Goal: Ask a question

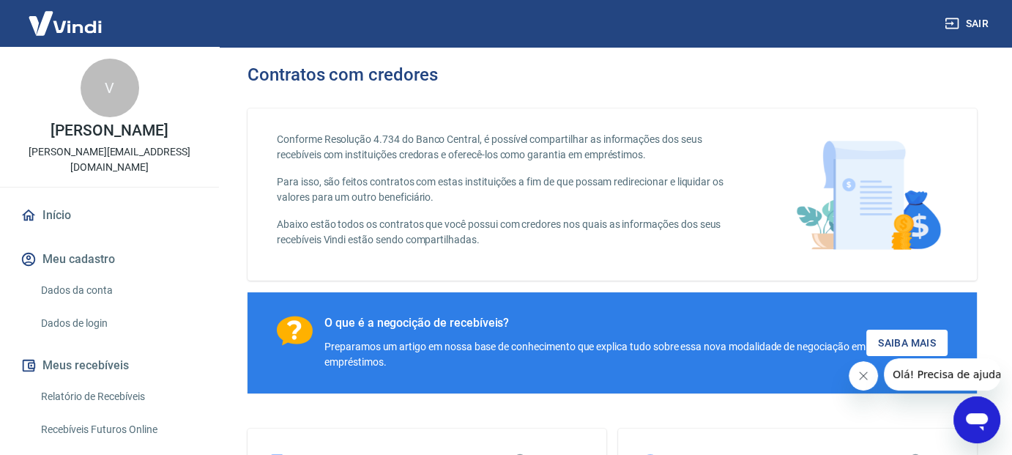
click at [97, 286] on link "Dados da conta" at bounding box center [118, 290] width 166 height 30
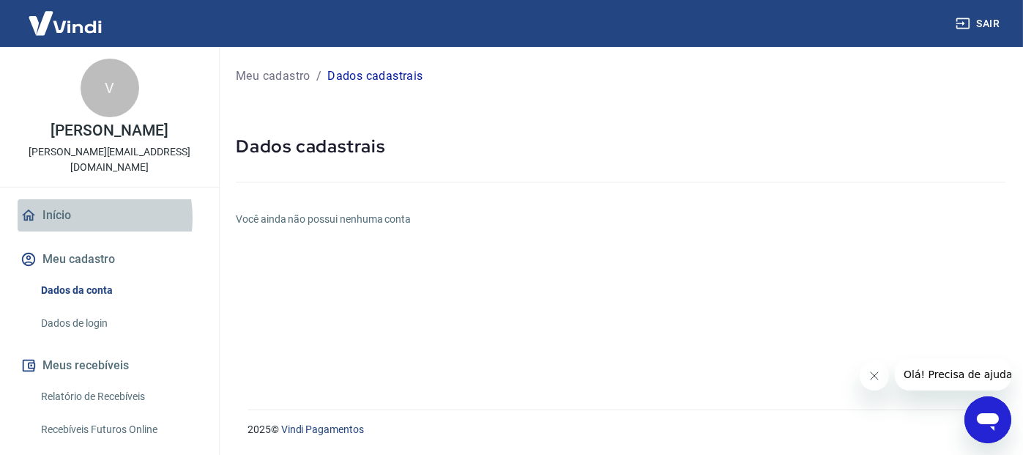
click at [69, 218] on link "Início" at bounding box center [110, 215] width 184 height 32
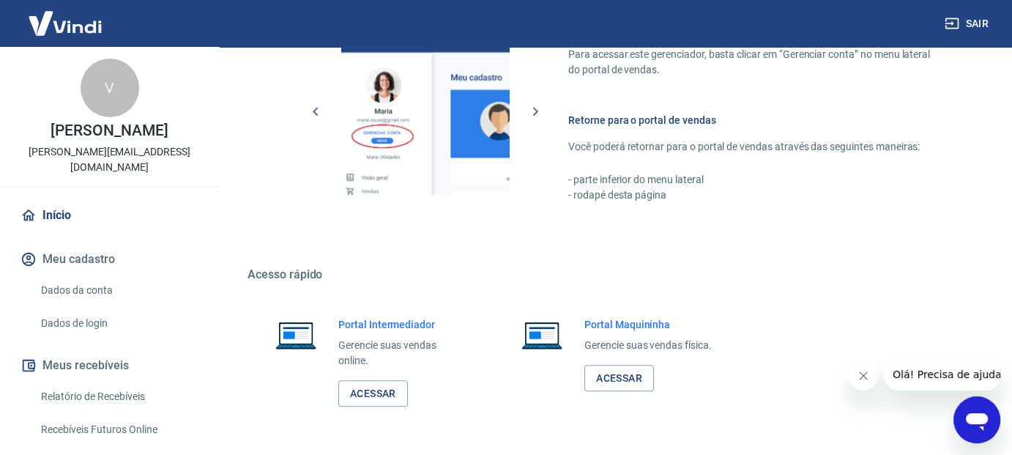
scroll to position [810, 0]
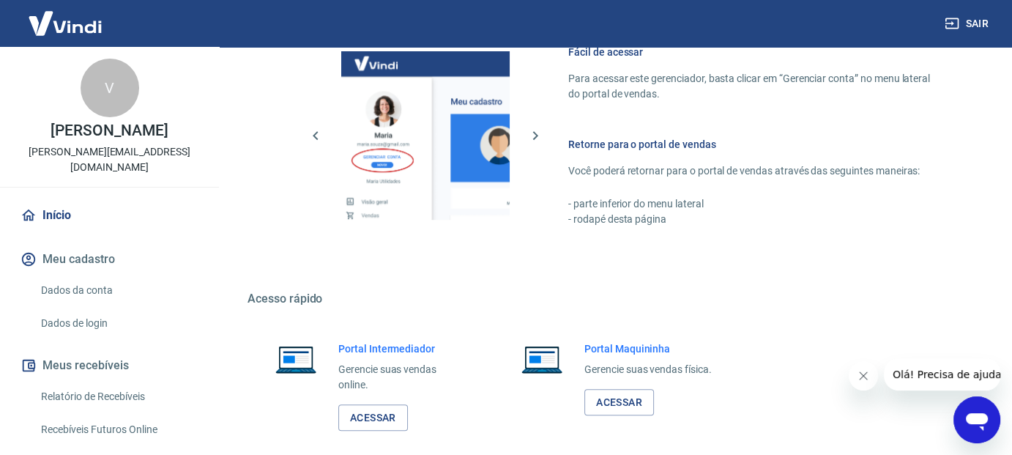
click at [976, 419] on icon "Abrir janela de mensagens" at bounding box center [977, 422] width 22 height 18
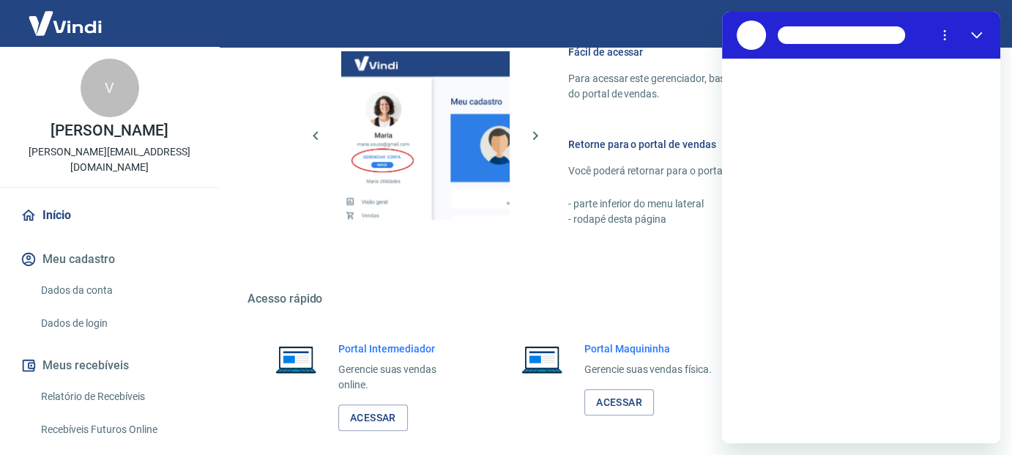
scroll to position [0, 0]
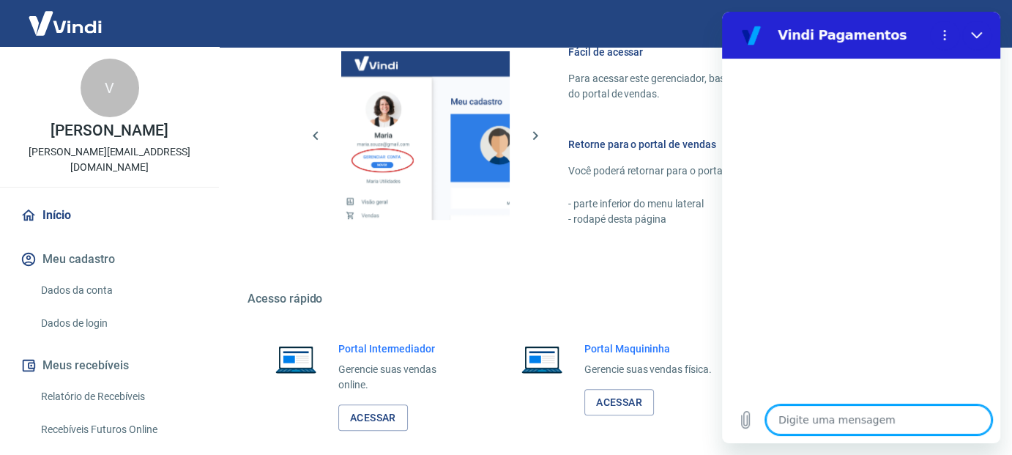
click at [856, 418] on textarea at bounding box center [879, 419] width 226 height 29
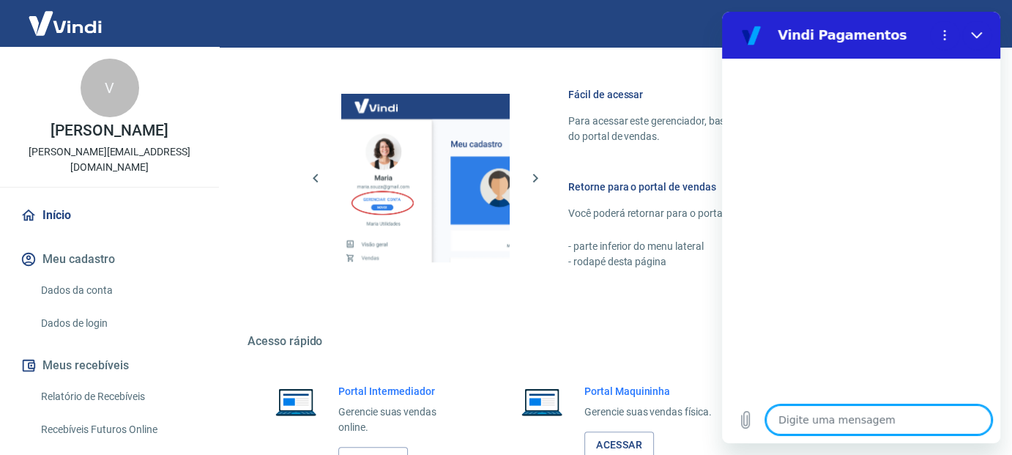
scroll to position [736, 0]
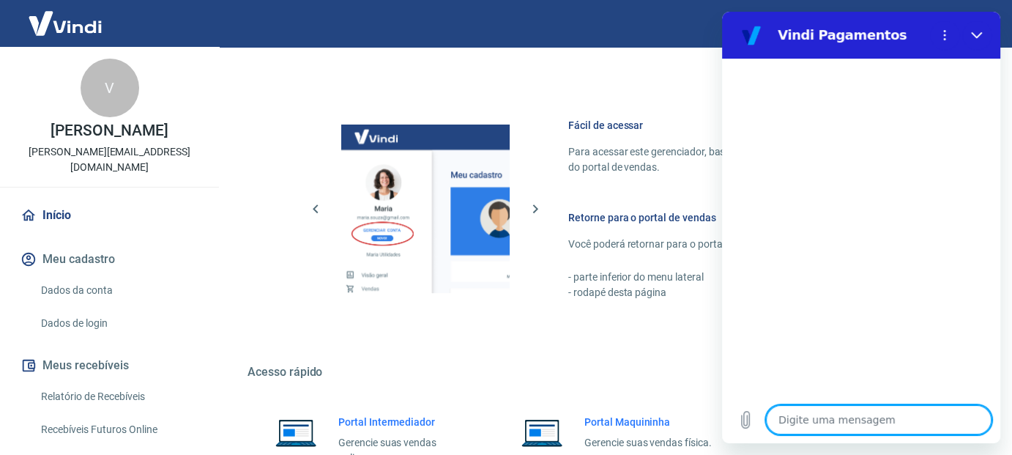
drag, startPoint x: 881, startPoint y: 434, endPoint x: 881, endPoint y: 426, distance: 8.1
click at [881, 431] on div "Digite uma mensagem x" at bounding box center [861, 419] width 278 height 47
click at [859, 418] on textarea at bounding box center [879, 419] width 226 height 29
type textarea "f"
type textarea "x"
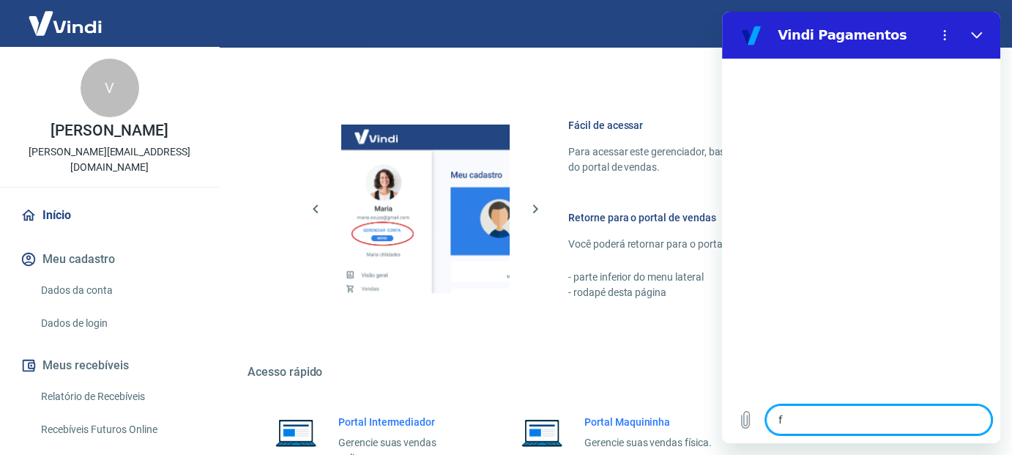
type textarea "fa"
type textarea "x"
type textarea "fal"
type textarea "x"
type textarea "fala"
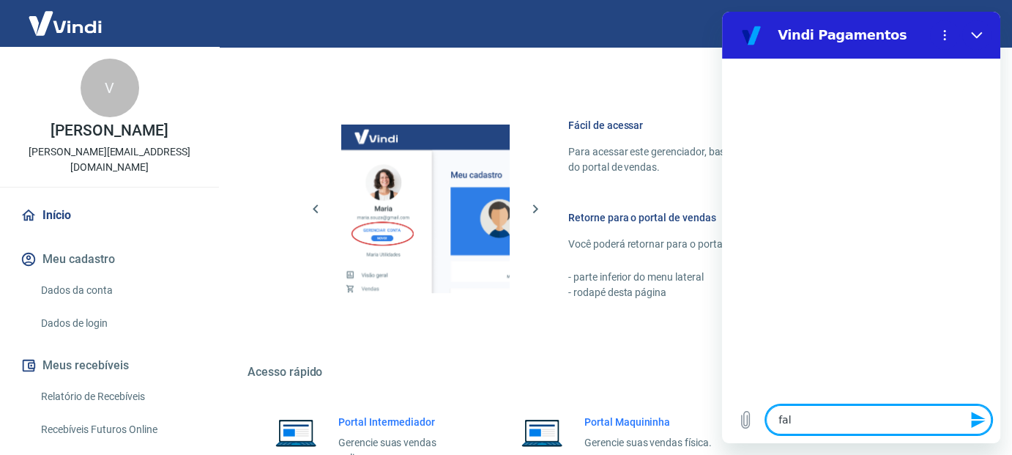
type textarea "x"
type textarea "falar"
type textarea "x"
type textarea "falar"
type textarea "x"
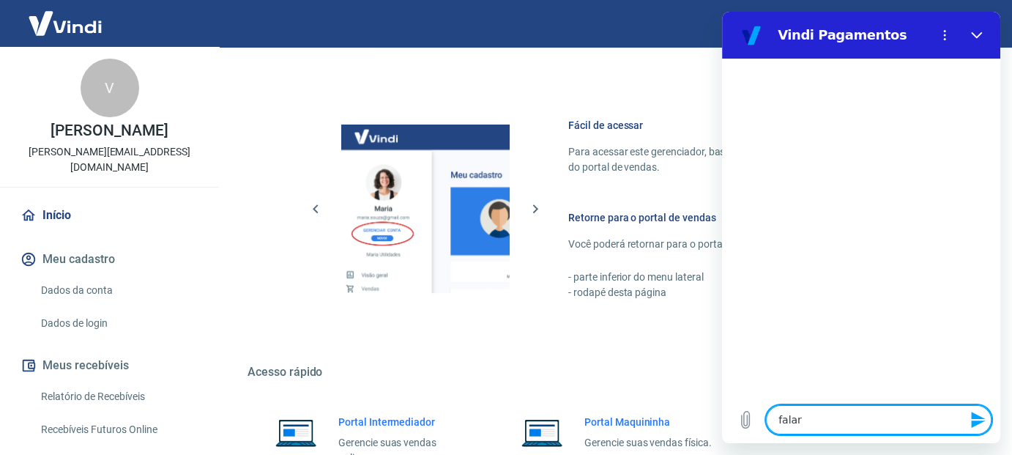
type textarea "falar c"
type textarea "x"
type textarea "falar co"
type textarea "x"
type textarea "falar com"
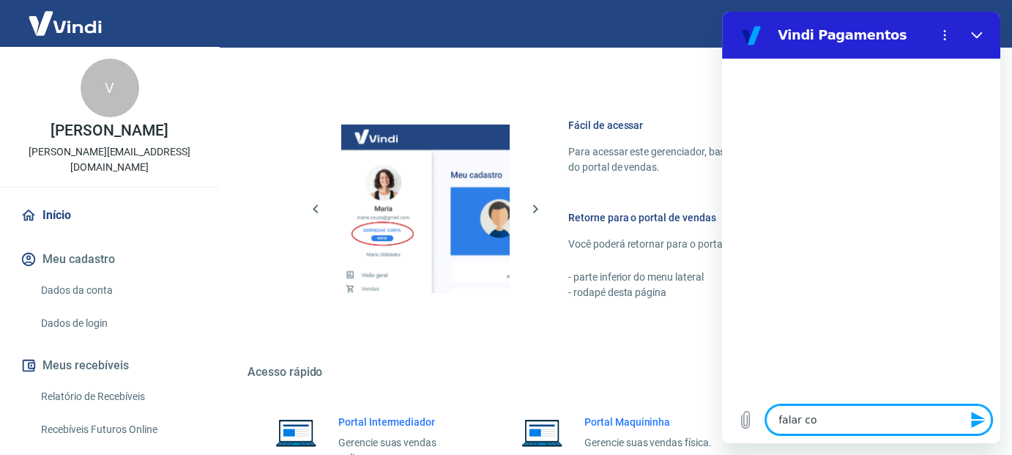
type textarea "x"
type textarea "falar com"
type textarea "x"
type textarea "falar com a"
type textarea "x"
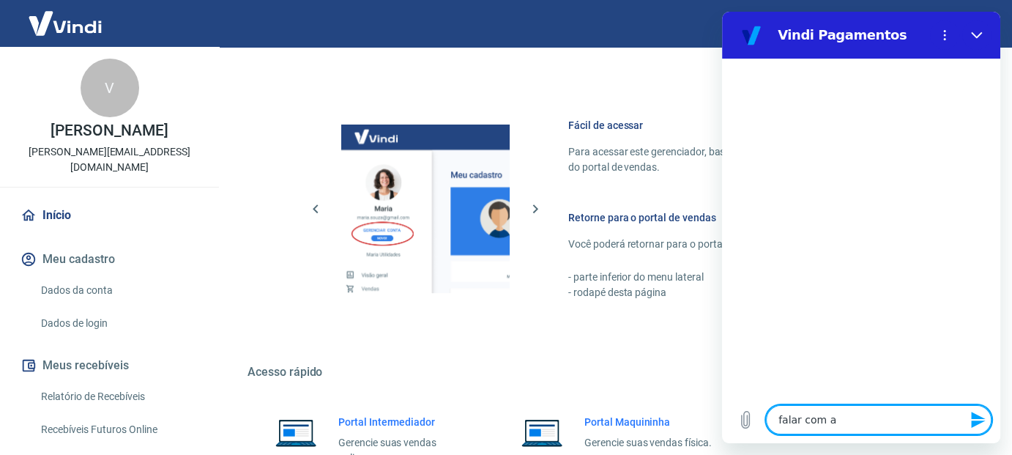
type textarea "falar com at"
type textarea "x"
type textarea "falar com ate"
type textarea "x"
type textarea "falar com aten"
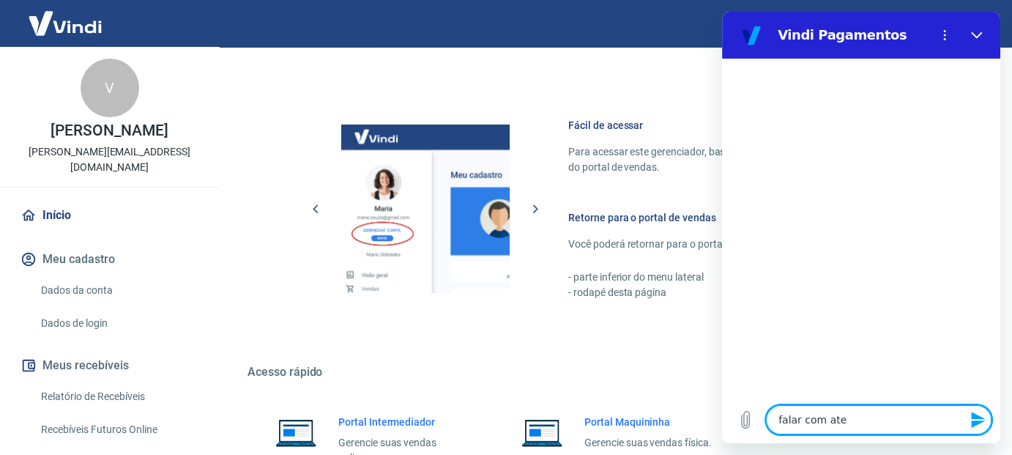
type textarea "x"
type textarea "falar com atend"
type textarea "x"
type textarea "falar com atende"
type textarea "x"
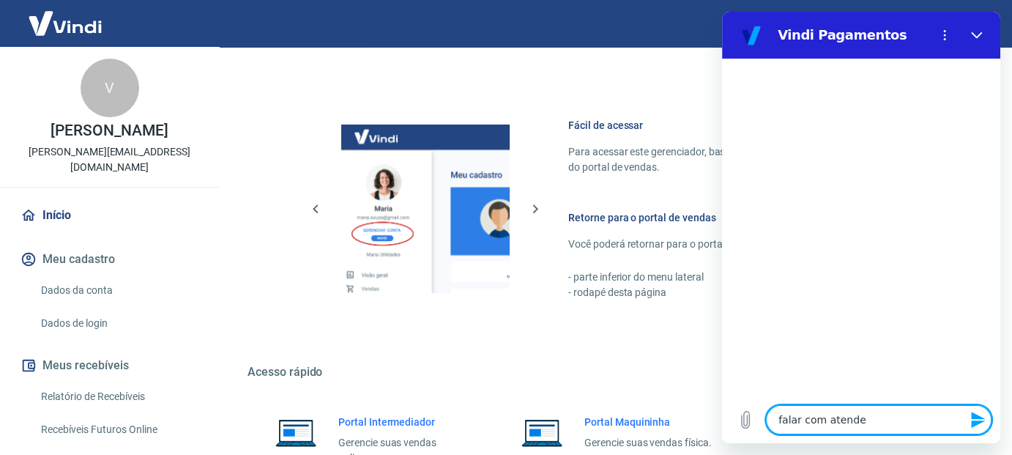
type textarea "falar com atenden"
type textarea "x"
type textarea "falar com atendent"
type textarea "x"
type textarea "falar com atendente"
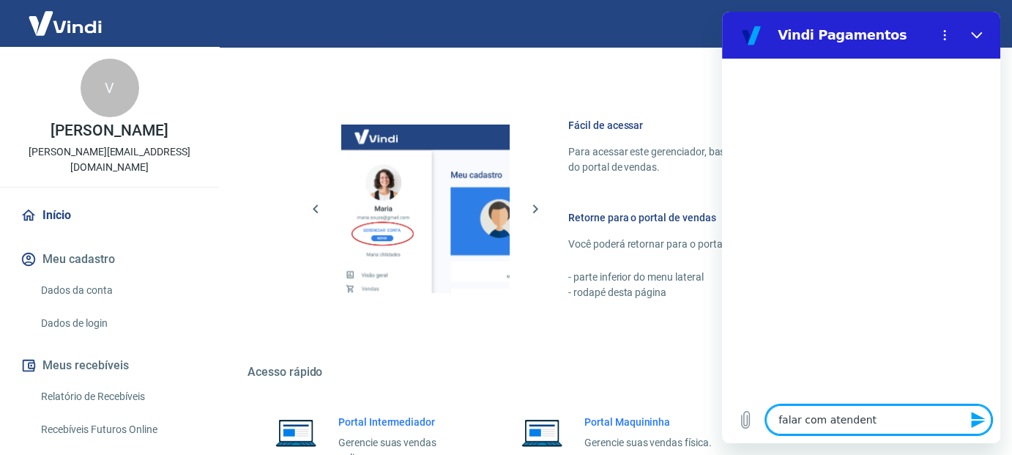
type textarea "x"
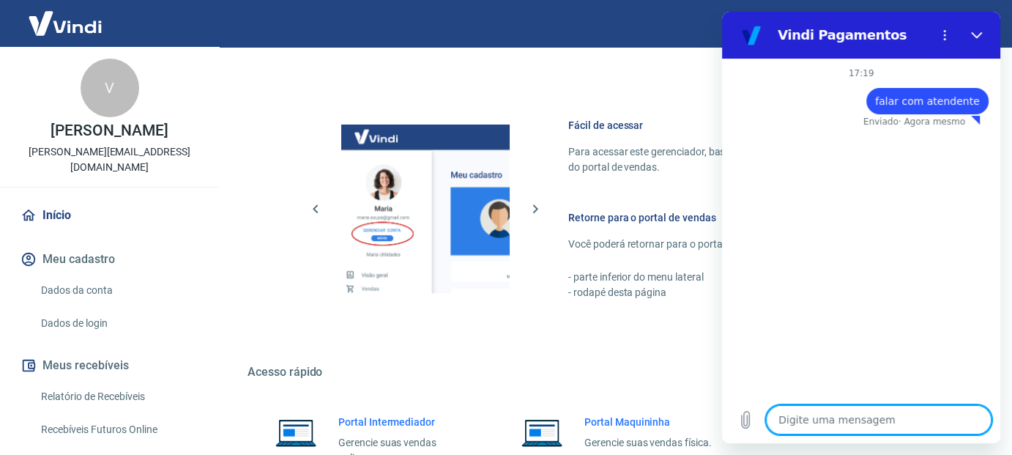
type textarea "x"
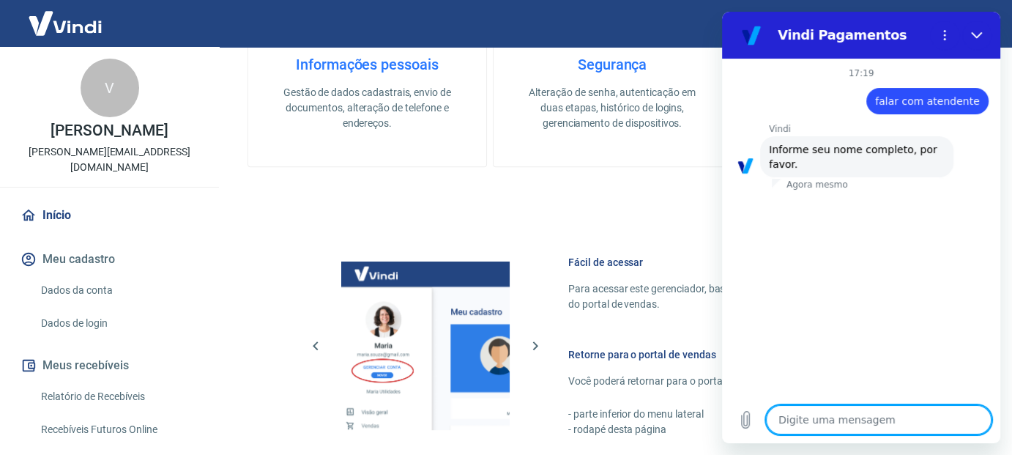
scroll to position [443, 0]
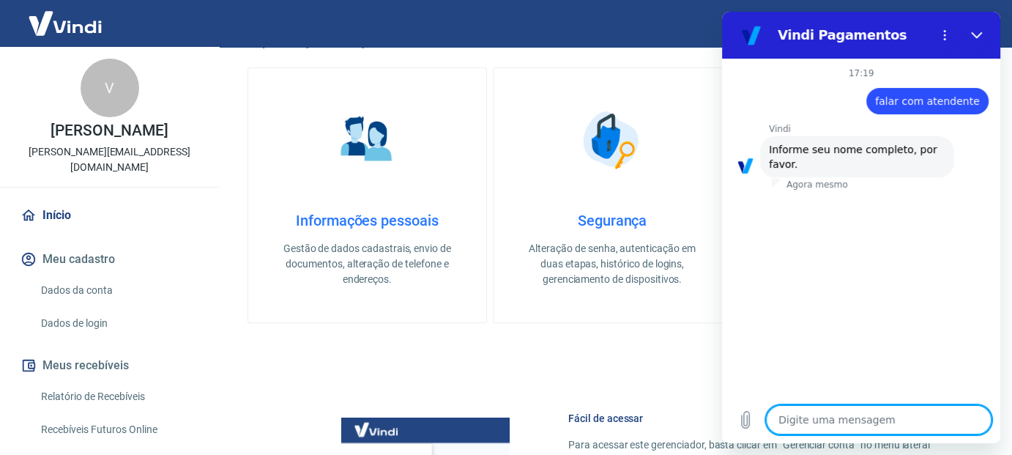
click at [827, 417] on textarea at bounding box center [879, 419] width 226 height 29
